Goal: Task Accomplishment & Management: Use online tool/utility

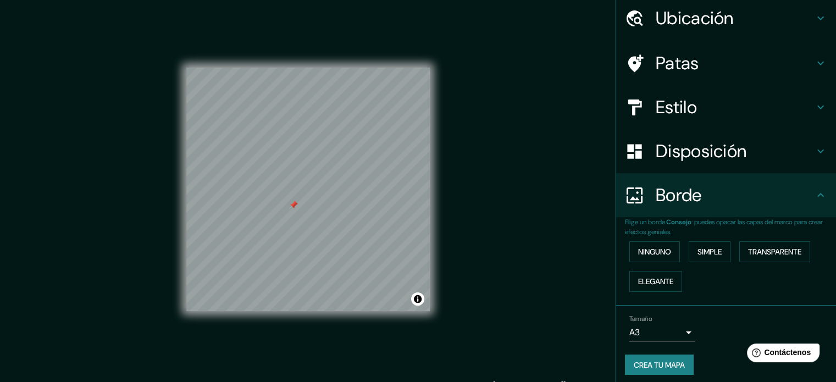
scroll to position [44, 0]
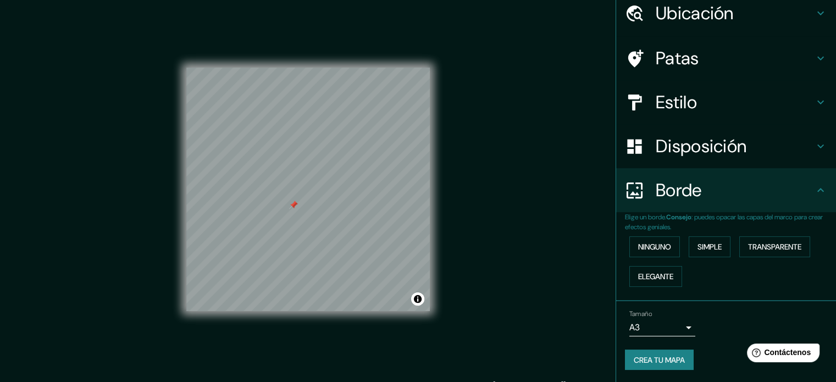
click at [461, 225] on div "Mappin Ubicación Manizales, [GEOGRAPHIC_DATA], [GEOGRAPHIC_DATA] Patas Estilo D…" at bounding box center [418, 198] width 836 height 397
click at [495, 230] on div "Mappin Ubicación Manizales, [GEOGRAPHIC_DATA], [GEOGRAPHIC_DATA] Patas Estilo D…" at bounding box center [418, 198] width 836 height 397
click at [648, 357] on font "Crea tu mapa" at bounding box center [659, 360] width 51 height 10
drag, startPoint x: 561, startPoint y: 318, endPoint x: 570, endPoint y: 318, distance: 8.8
click at [567, 319] on div "Mappin Ubicación Manizales, [GEOGRAPHIC_DATA], [GEOGRAPHIC_DATA] Patas Estilo D…" at bounding box center [418, 198] width 836 height 397
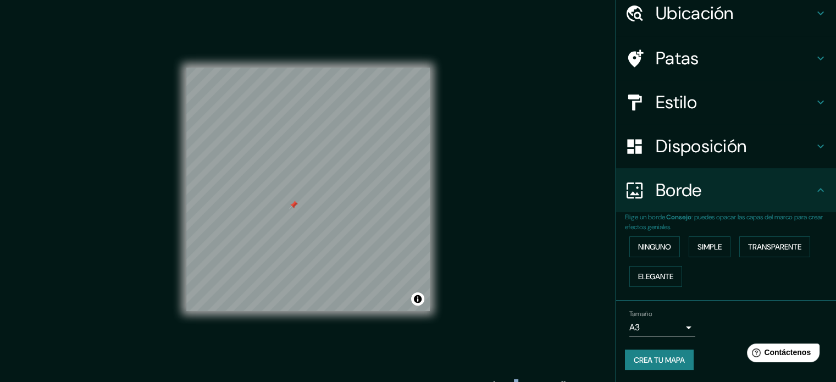
click at [671, 321] on body "Mappin Ubicación Manizales, [GEOGRAPHIC_DATA], [GEOGRAPHIC_DATA] Patas Estilo D…" at bounding box center [418, 191] width 836 height 382
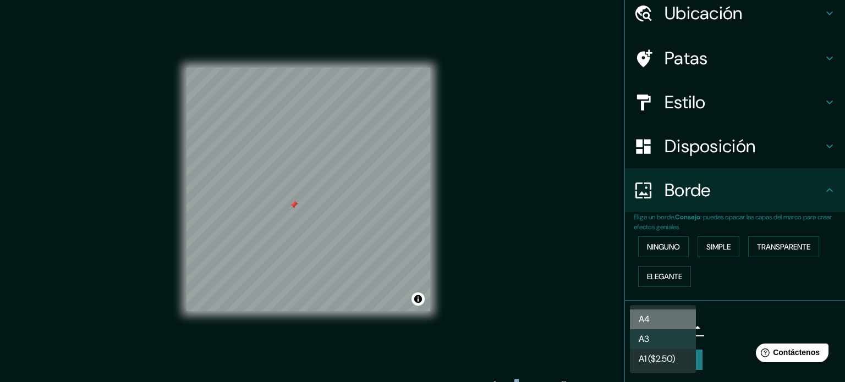
click at [683, 327] on li "A4" at bounding box center [663, 320] width 66 height 20
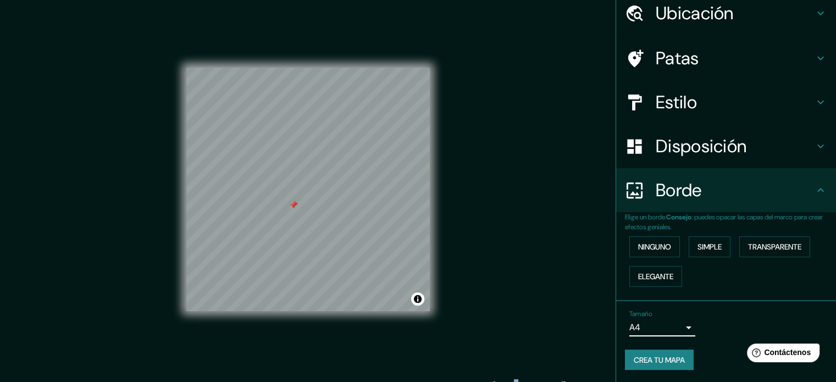
click at [680, 323] on body "Mappin Ubicación Manizales, [GEOGRAPHIC_DATA], [GEOGRAPHIC_DATA] Patas Estilo D…" at bounding box center [418, 191] width 836 height 382
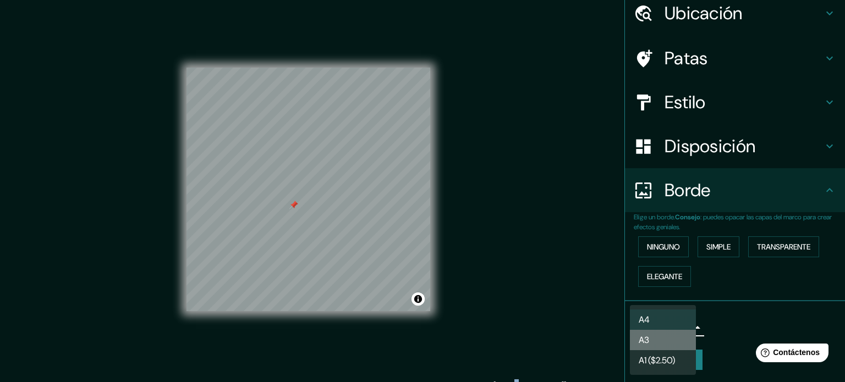
click at [675, 338] on li "A3" at bounding box center [663, 340] width 66 height 20
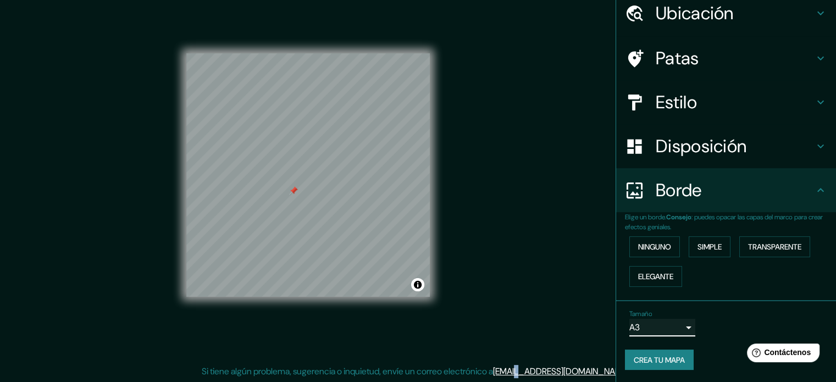
scroll to position [0, 0]
